Goal: Information Seeking & Learning: Compare options

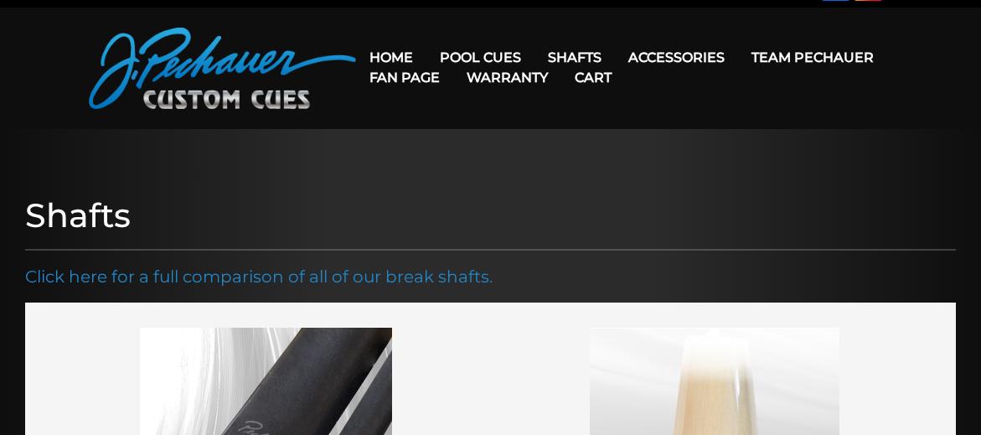
scroll to position [23, 0]
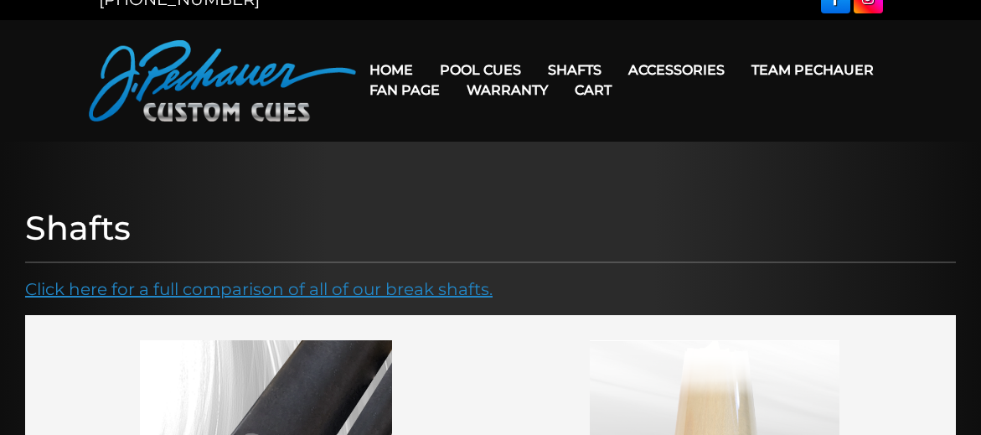
click at [221, 286] on link "Click here for a full comparison of all of our break shafts." at bounding box center [258, 289] width 467 height 20
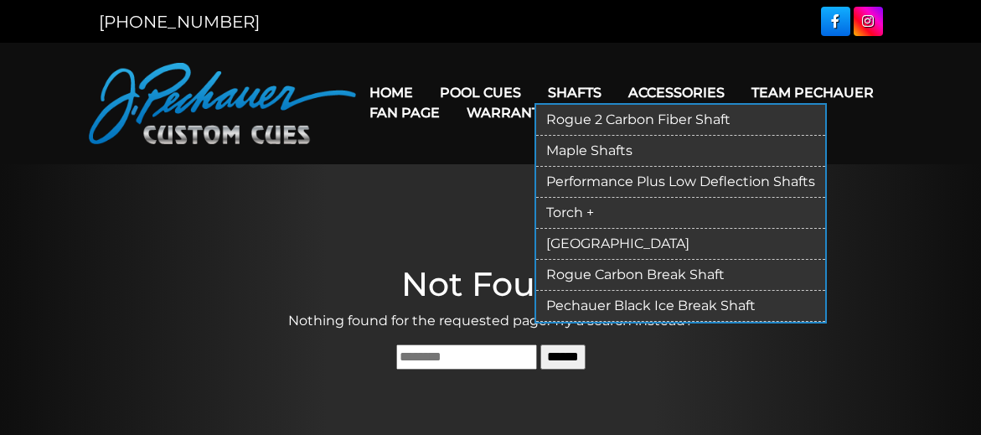
click at [569, 121] on link "Rogue 2 Carbon Fiber Shaft" at bounding box center [680, 120] width 289 height 31
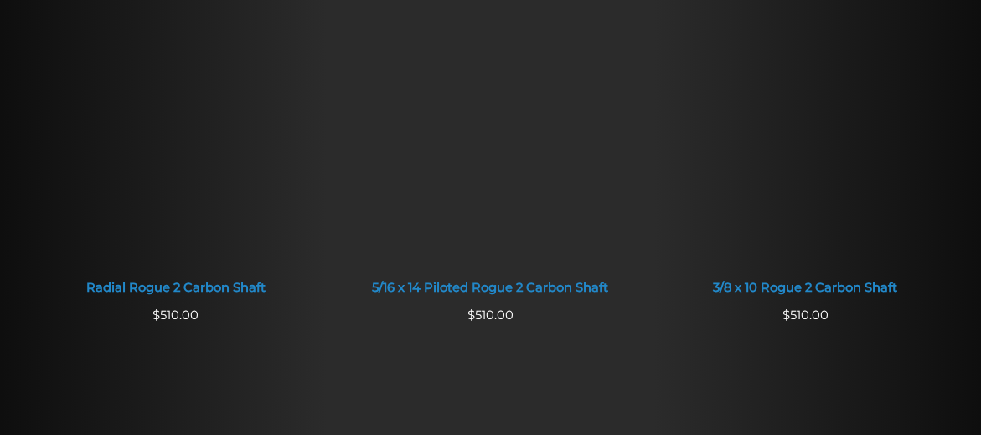
scroll to position [1192, 0]
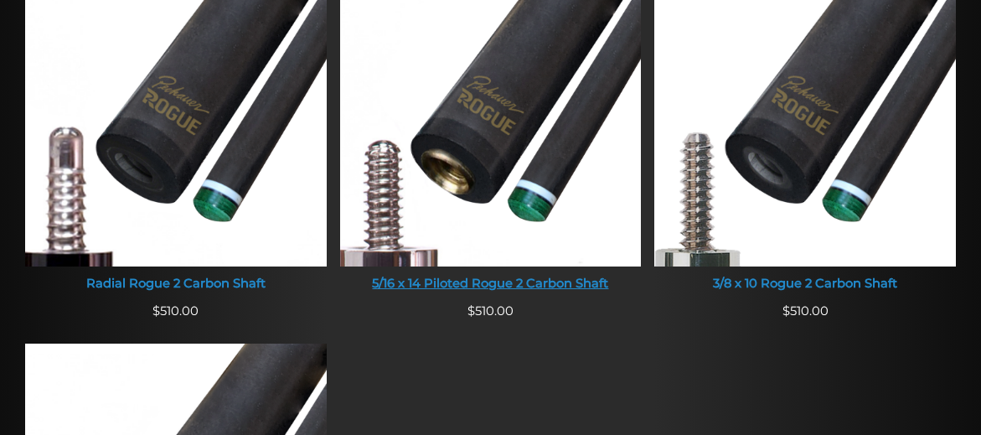
click at [489, 134] on img at bounding box center [490, 106] width 301 height 321
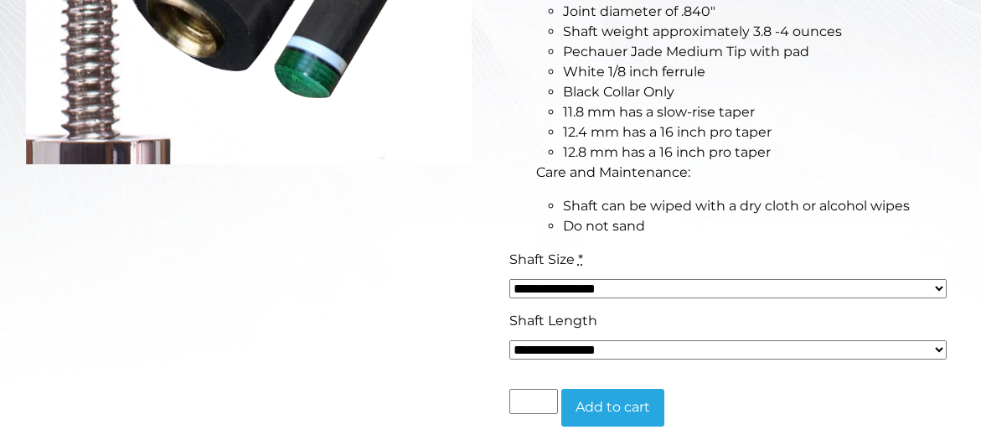
scroll to position [258, 0]
